Goal: Use online tool/utility: Use online tool/utility

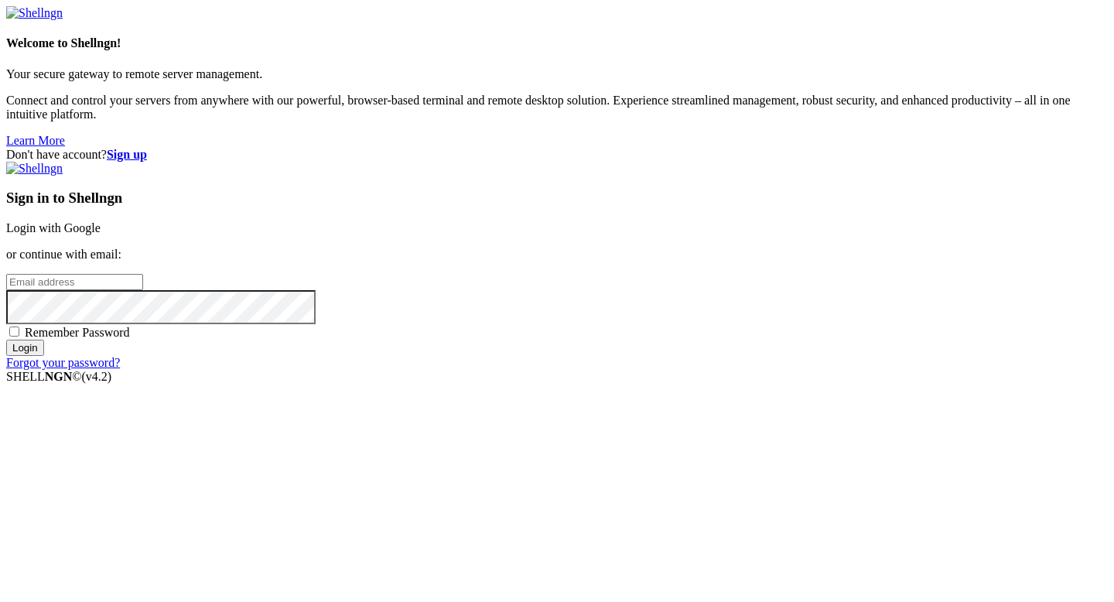
click at [101, 221] on link "Login with Google" at bounding box center [53, 227] width 94 height 13
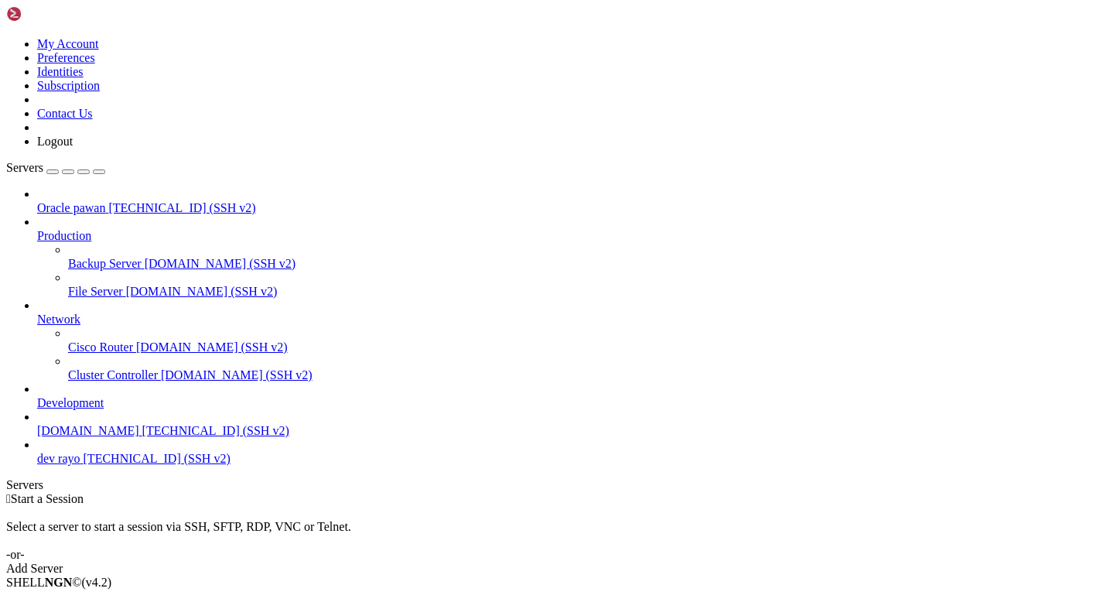
click at [78, 526] on span "Connect" at bounding box center [57, 608] width 41 height 13
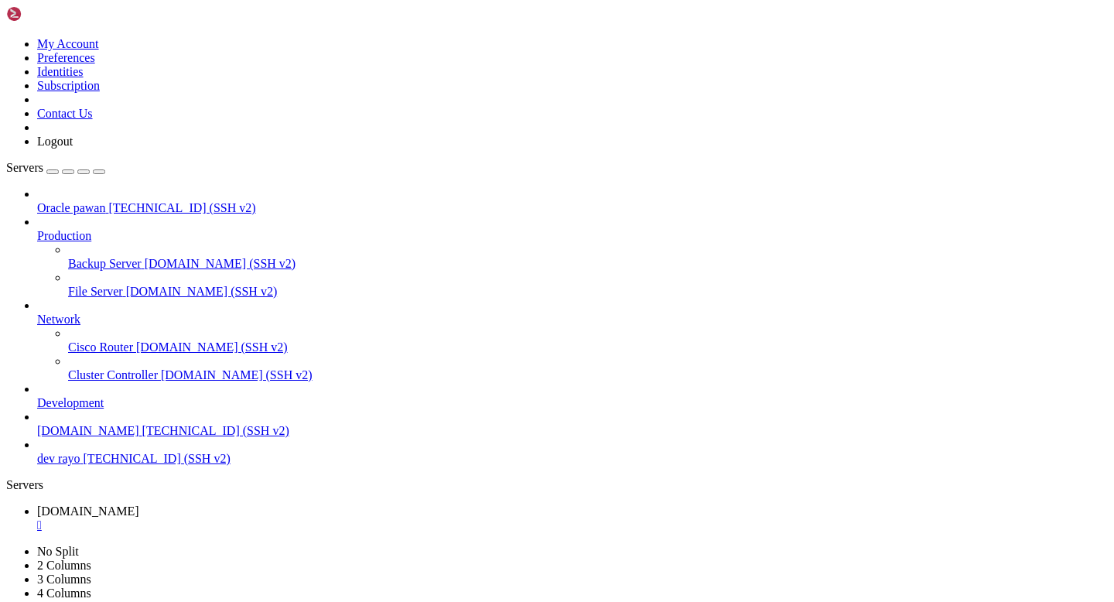
scroll to position [30205, 0]
